Goal: Register for event/course: Sign up to attend an event or enroll in a course

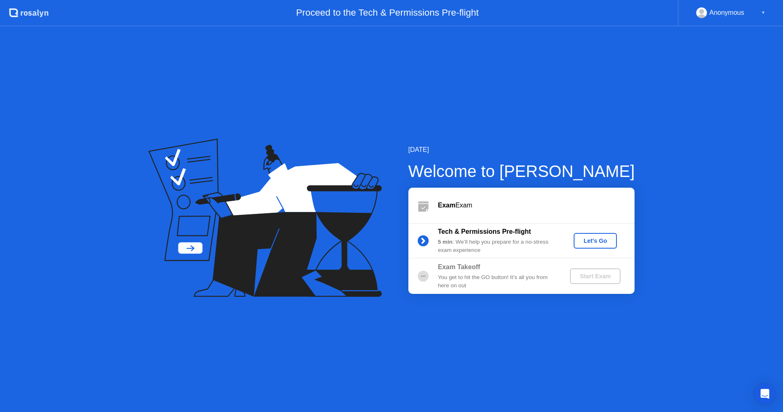
click at [598, 240] on div "Let's Go" at bounding box center [595, 240] width 37 height 7
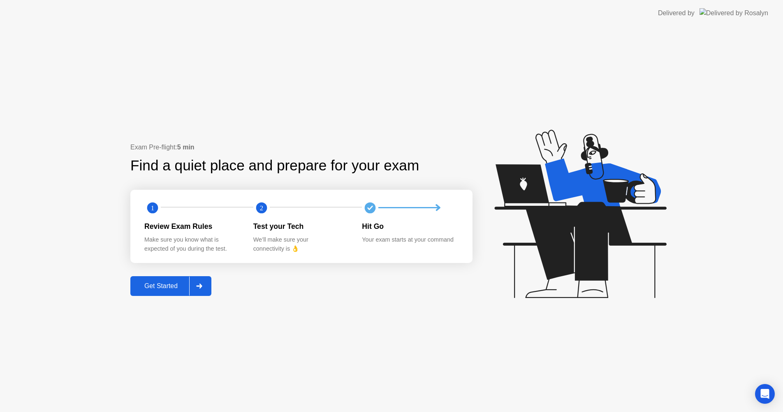
click at [171, 290] on div "Get Started" at bounding box center [161, 285] width 56 height 7
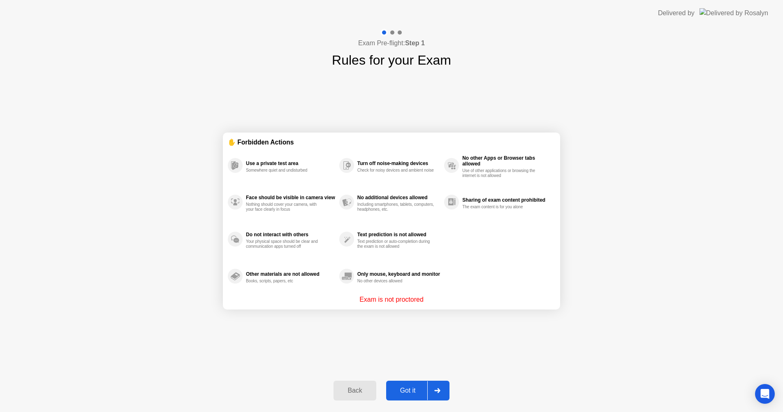
click at [444, 391] on div at bounding box center [438, 390] width 20 height 19
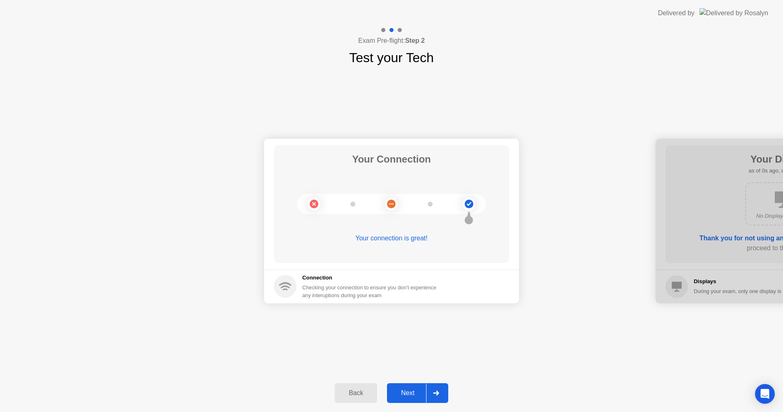
click at [444, 391] on div at bounding box center [436, 392] width 20 height 19
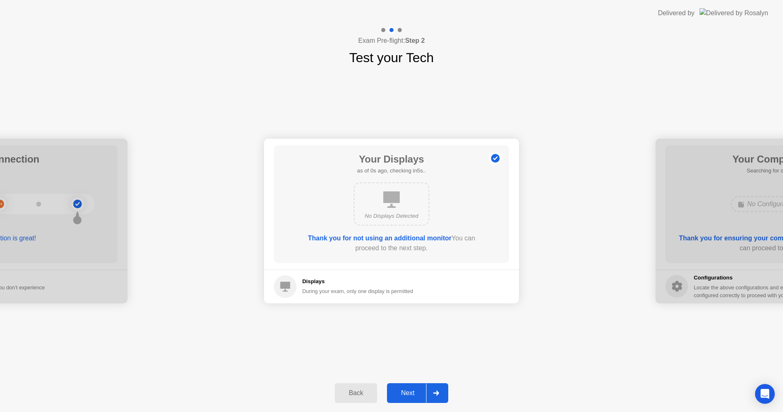
click at [444, 391] on div at bounding box center [436, 392] width 20 height 19
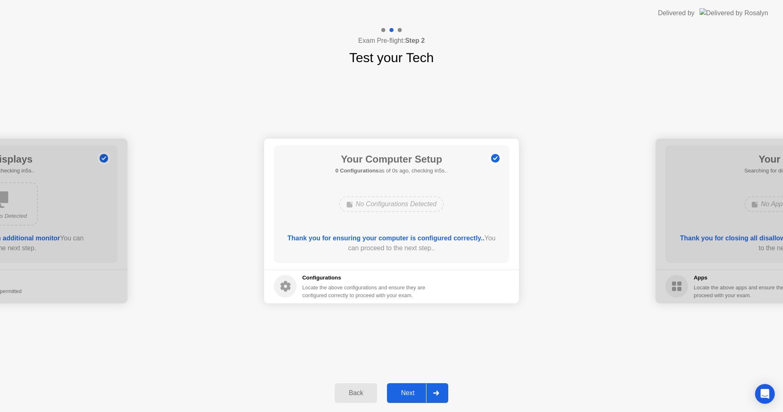
click at [444, 391] on div at bounding box center [436, 392] width 20 height 19
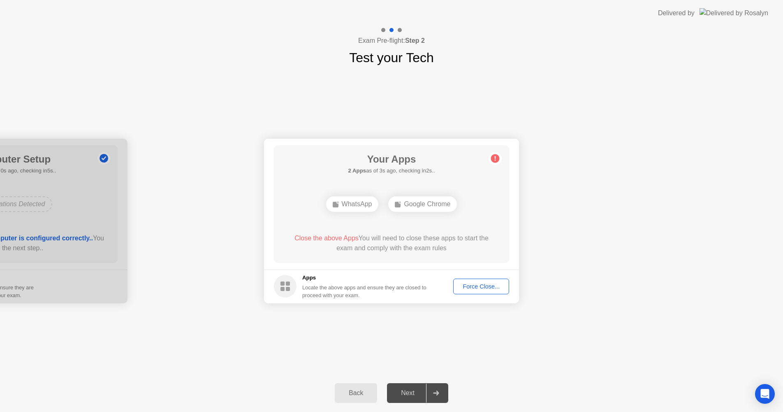
click at [349, 397] on div "Back" at bounding box center [355, 392] width 37 height 7
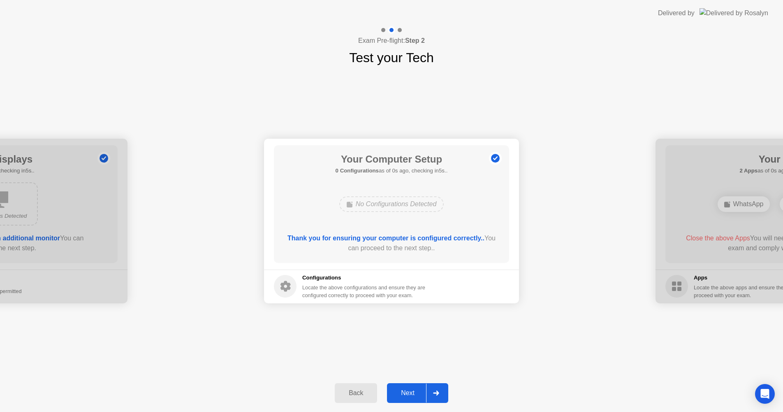
click at [442, 396] on div at bounding box center [436, 392] width 20 height 19
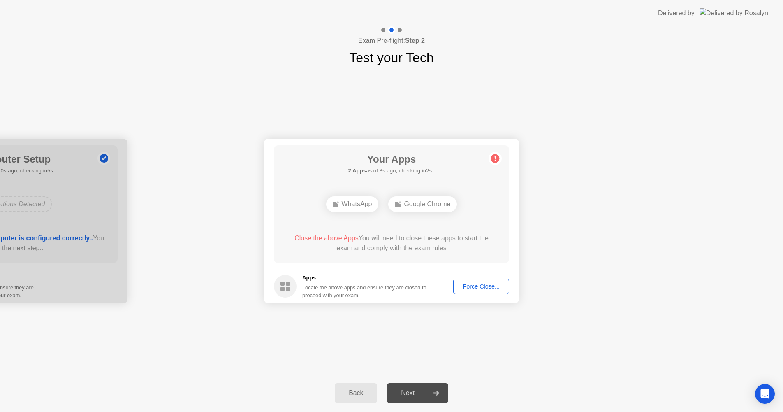
click at [484, 286] on div "Force Close..." at bounding box center [481, 286] width 50 height 7
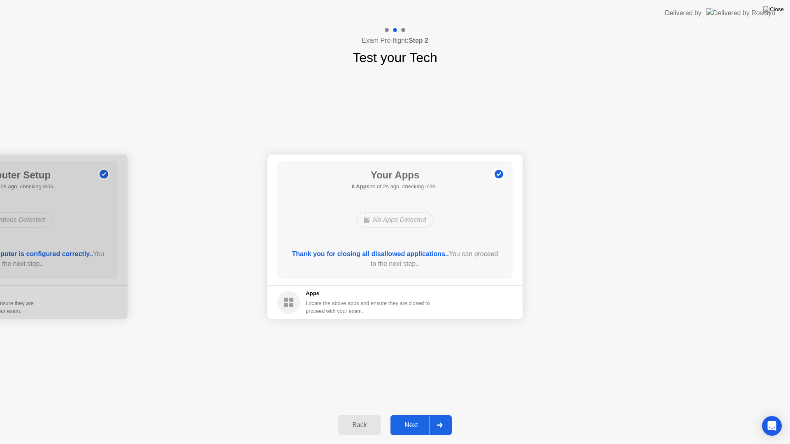
click at [422, 418] on div "Next" at bounding box center [411, 425] width 37 height 7
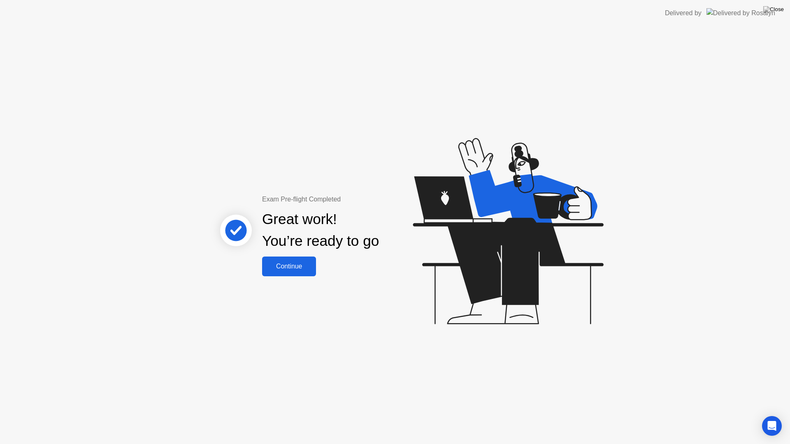
click at [290, 264] on div "Continue" at bounding box center [289, 266] width 49 height 7
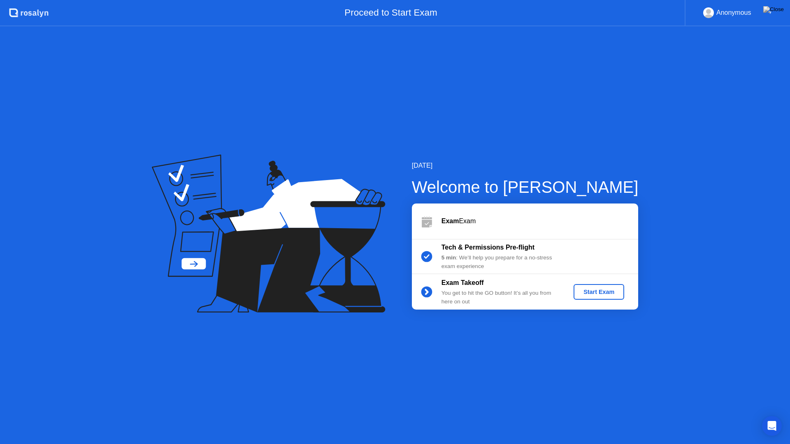
click at [602, 293] on div "Start Exam" at bounding box center [599, 292] width 44 height 7
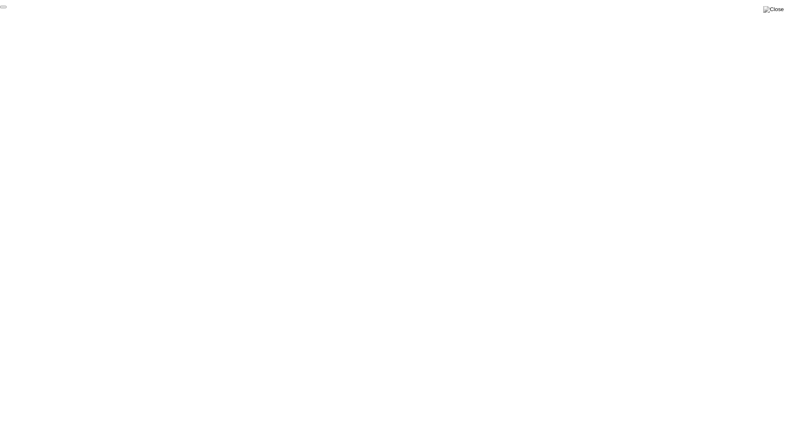
click div "End Proctoring Session"
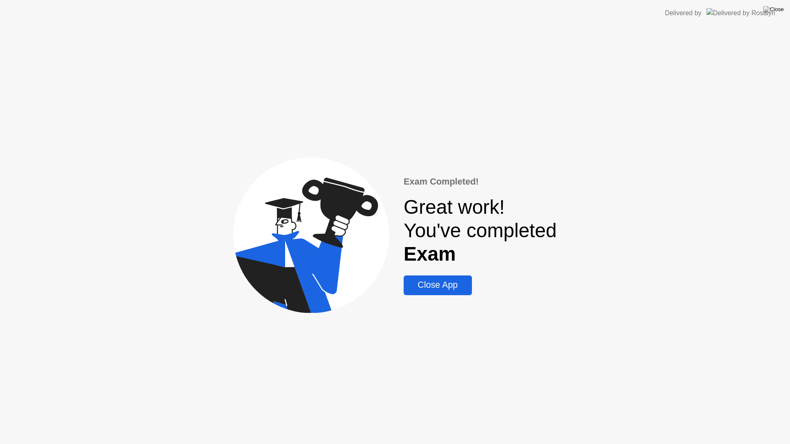
click at [464, 287] on div "Close App" at bounding box center [437, 285] width 63 height 10
